Goal: Go to known website: Go to known website

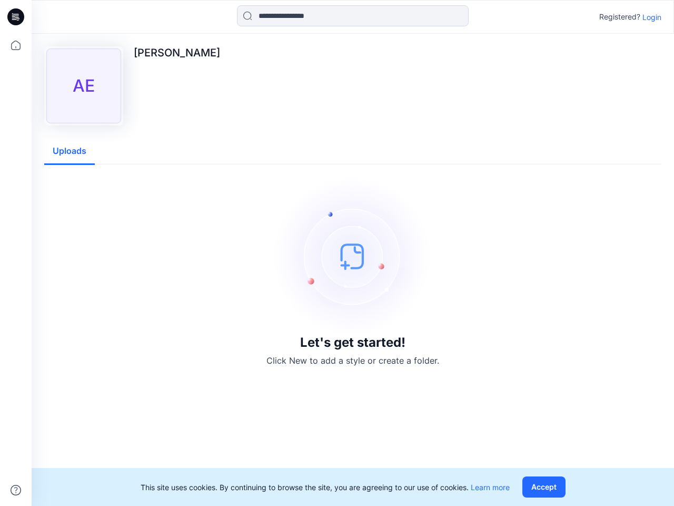
click at [337, 253] on img at bounding box center [353, 256] width 158 height 158
click at [16, 17] on icon at bounding box center [17, 17] width 4 height 1
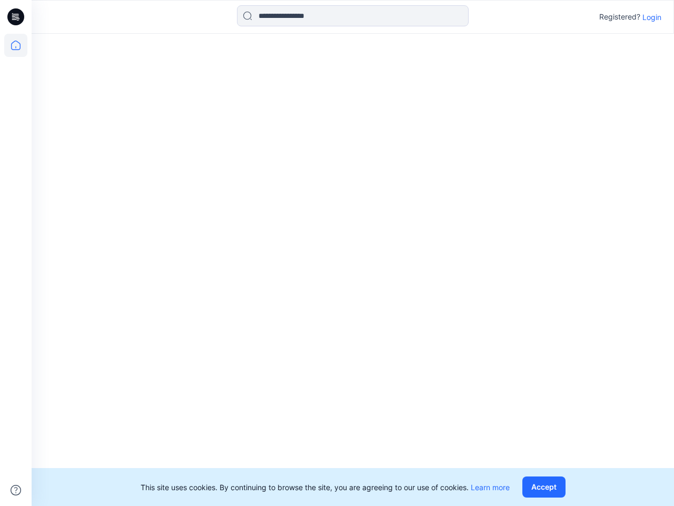
click at [16, 45] on icon at bounding box center [15, 45] width 23 height 23
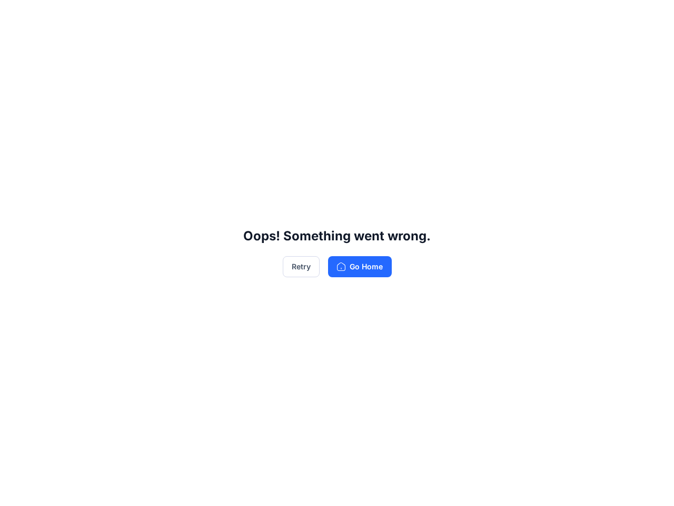
click at [16, 490] on div "Oops! Something went wrong. Retry Go Home" at bounding box center [337, 253] width 674 height 506
click at [353, 16] on div "Oops! Something went wrong. Retry Go Home" at bounding box center [337, 253] width 674 height 506
click at [652, 17] on div "Oops! Something went wrong. Retry Go Home" at bounding box center [337, 253] width 674 height 506
click at [70, 151] on div "Oops! Something went wrong. Retry Go Home" at bounding box center [337, 253] width 674 height 506
click at [546, 487] on div "Oops! Something went wrong. Retry Go Home" at bounding box center [337, 253] width 674 height 506
